Goal: Information Seeking & Learning: Find specific fact

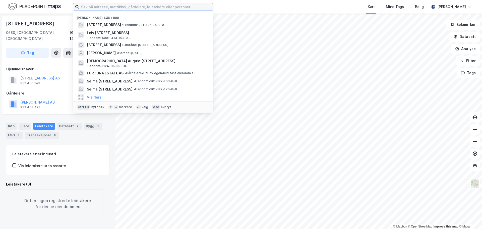
click at [86, 8] on input at bounding box center [146, 7] width 134 height 8
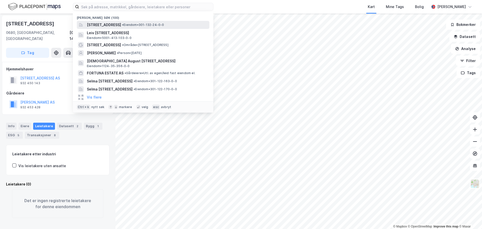
click at [121, 24] on span "[STREET_ADDRESS]" at bounding box center [104, 25] width 34 height 6
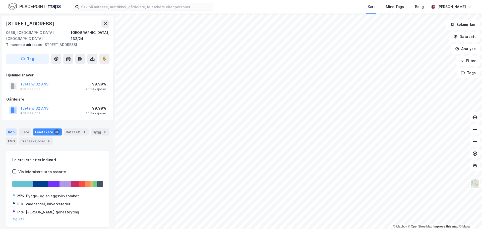
click at [12, 128] on div "Info" at bounding box center [11, 131] width 11 height 7
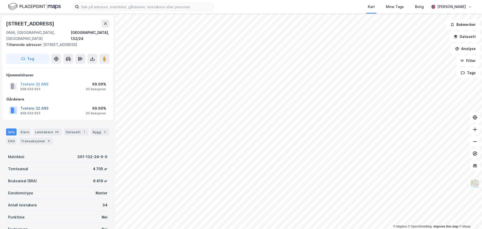
click at [0, 0] on button "Tvetenv 32 ANS" at bounding box center [0, 0] width 0 height 0
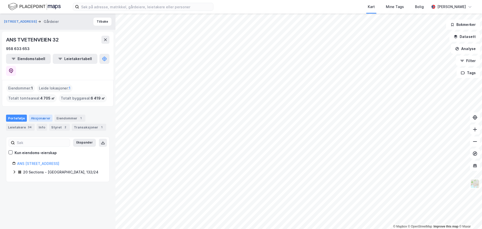
click at [43, 114] on div "Aksjonærer" at bounding box center [41, 117] width 24 height 7
click at [46, 167] on div "ANS [STREET_ADDRESS]" at bounding box center [60, 170] width 86 height 6
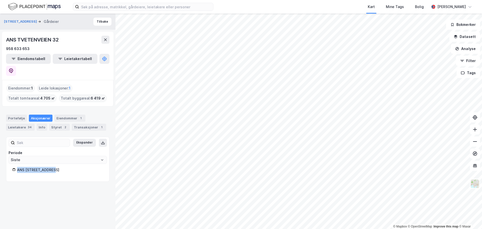
drag, startPoint x: 52, startPoint y: 159, endPoint x: 10, endPoint y: 158, distance: 42.7
click at [10, 167] on div "ANS [STREET_ADDRESS]" at bounding box center [57, 171] width 103 height 9
copy div "ANS [STREET_ADDRESS]"
